Goal: Navigation & Orientation: Find specific page/section

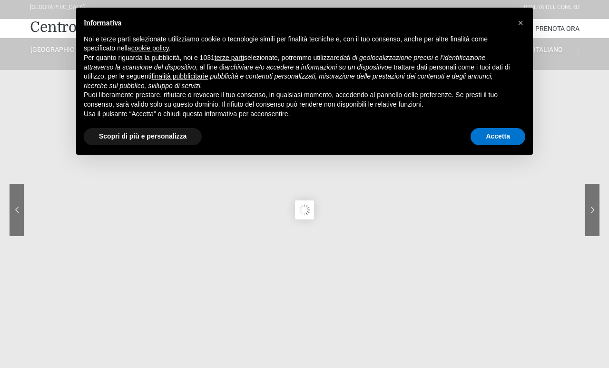
click at [501, 155] on div "× Informativa Noi e terze parti selezionate utilizziamo cookie o tecnologie sim…" at bounding box center [304, 81] width 457 height 147
click at [508, 145] on button "Accetta" at bounding box center [498, 136] width 55 height 17
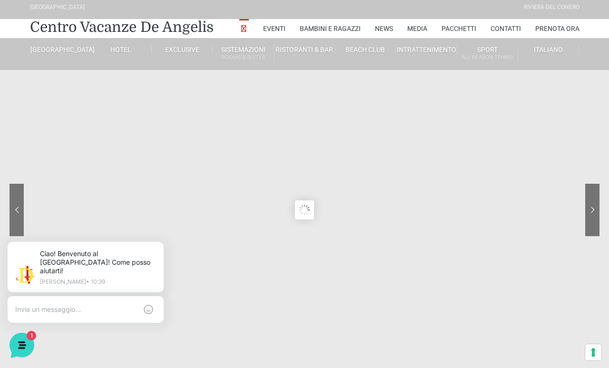
click at [596, 208] on sr7-arrow at bounding box center [593, 210] width 14 height 52
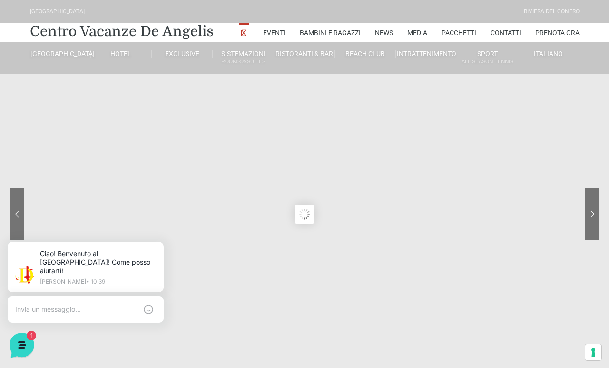
click at [174, 103] on link "Camera Prestige" at bounding box center [155, 97] width 95 height 17
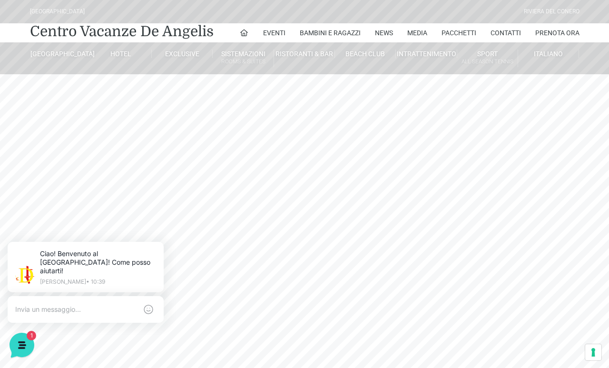
click at [124, 111] on link "Camera Suite H" at bounding box center [155, 114] width 95 height 17
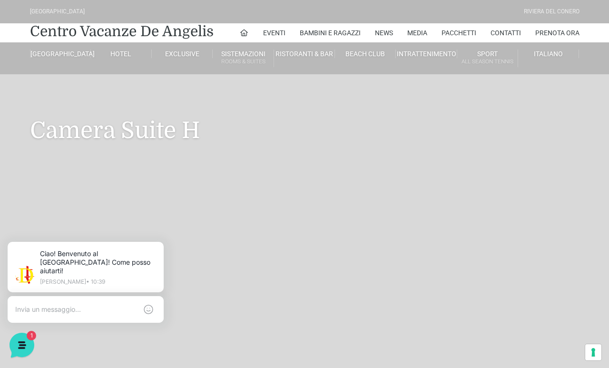
click at [190, 105] on link "Camera Prestige" at bounding box center [155, 97] width 95 height 17
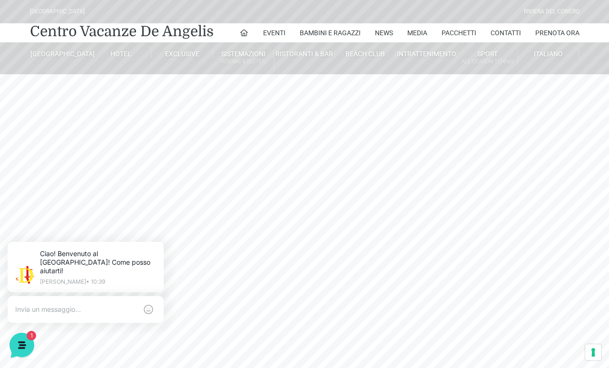
click at [292, 280] on link "Monolocale Piano terra" at bounding box center [276, 272] width 95 height 16
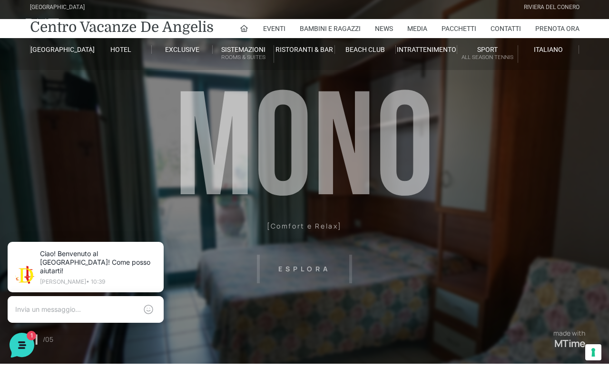
click at [316, 259] on header "Villaggio Hotel Resort Riviera Del Conero Centro Vacanze De Angelis Eventi Miss…" at bounding box center [304, 210] width 609 height 428
click at [313, 264] on header "Villaggio Hotel Resort Riviera Del Conero Centro Vacanze De Angelis Eventi Miss…" at bounding box center [304, 210] width 609 height 428
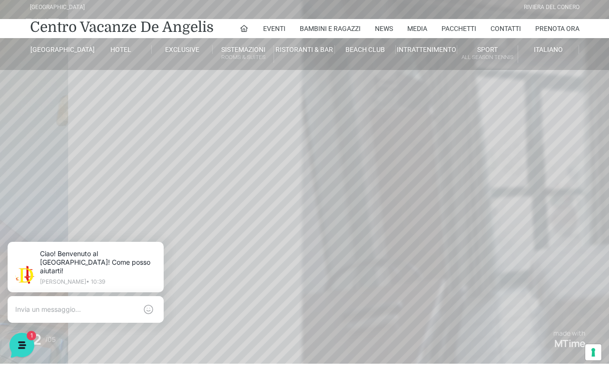
click at [326, 269] on header "Villaggio Hotel Resort Riviera Del Conero Centro Vacanze De Angelis Eventi Miss…" at bounding box center [304, 210] width 609 height 428
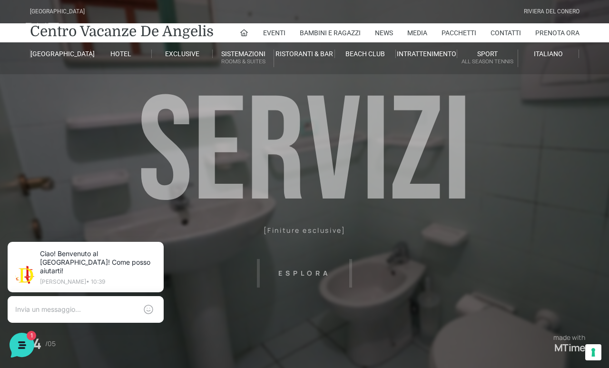
click at [400, 83] on link "Piscina Spiaggia" at bounding box center [399, 80] width 95 height 17
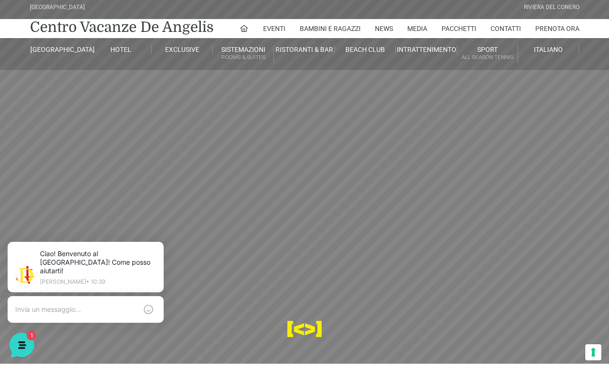
click at [353, 135] on link "Le Pergole" at bounding box center [338, 126] width 95 height 17
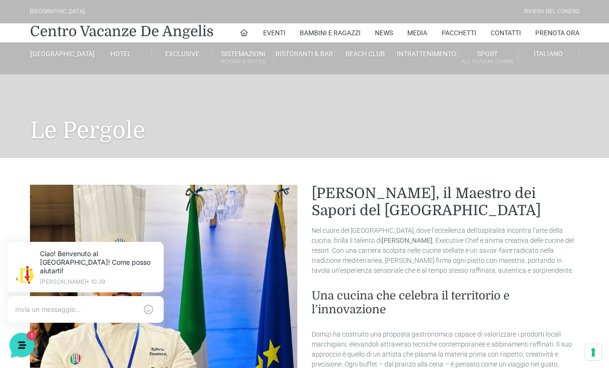
click at [416, 99] on link "Le Spiaggie del Conero" at bounding box center [399, 97] width 95 height 17
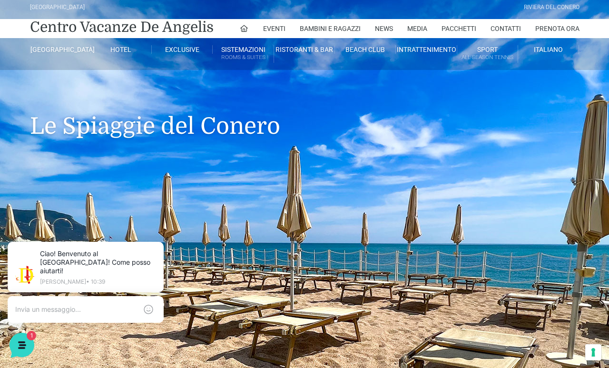
click at [388, 167] on link "Mappa Spiaggia" at bounding box center [399, 159] width 95 height 16
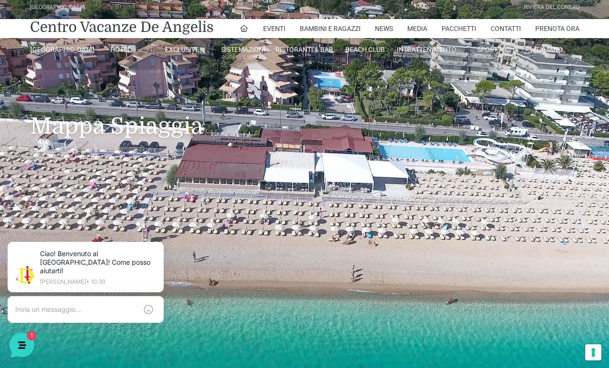
click at [100, 80] on link "[GEOGRAPHIC_DATA]" at bounding box center [94, 76] width 95 height 17
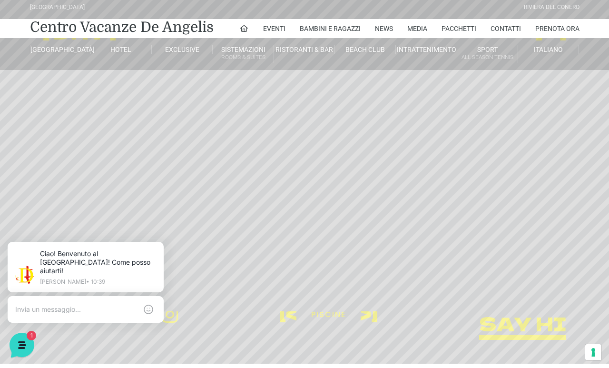
click at [378, 328] on header "Villaggio Hotel Resort Riviera Del Conero Centro Vacanze De Angelis Eventi Miss…" at bounding box center [304, 210] width 609 height 428
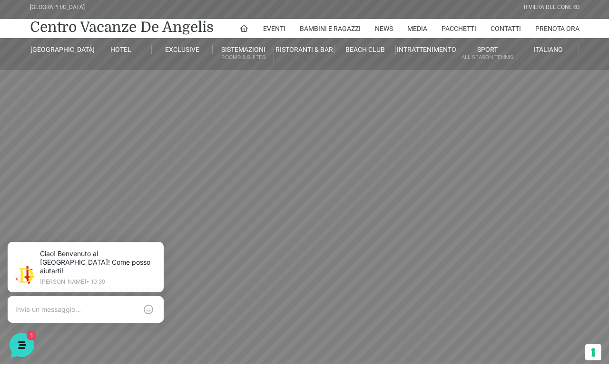
click at [415, 302] on header "Villaggio Hotel Resort Riviera Del Conero Centro Vacanze De Angelis Eventi Miss…" at bounding box center [304, 210] width 609 height 428
click at [336, 135] on link "Le Pergole" at bounding box center [338, 126] width 95 height 17
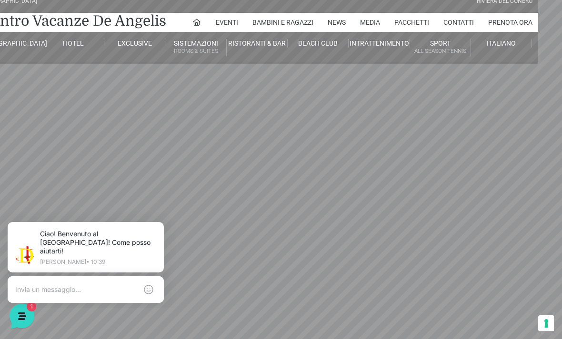
click at [304, 133] on link "Baia degli Angeli" at bounding box center [290, 137] width 95 height 17
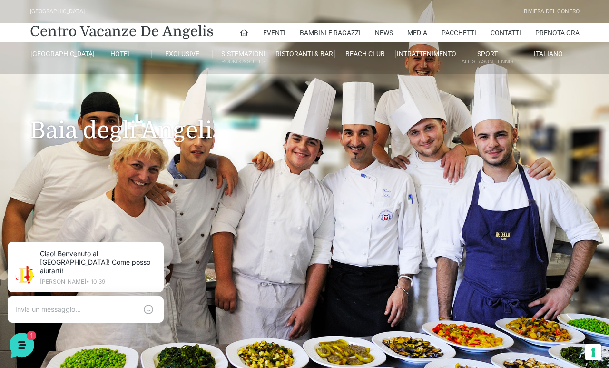
click at [339, 156] on link "Baia degli Angeli" at bounding box center [338, 147] width 95 height 17
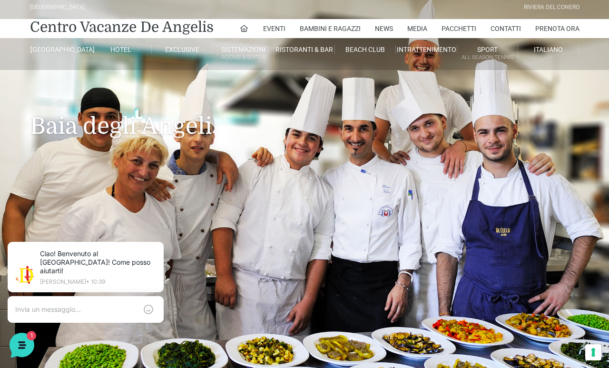
click at [328, 118] on link "Bistrot" at bounding box center [338, 109] width 95 height 17
